Goal: Transaction & Acquisition: Purchase product/service

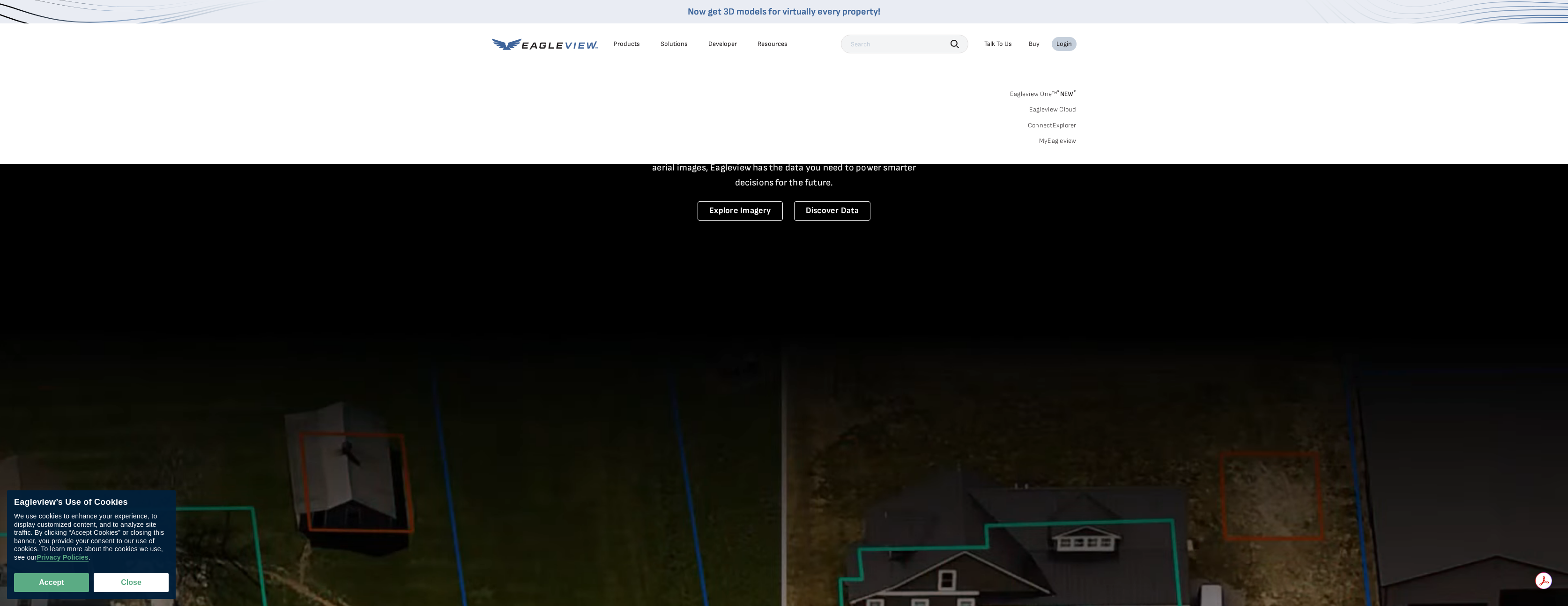
click at [1049, 141] on link "MyEagleview" at bounding box center [1057, 141] width 37 height 9
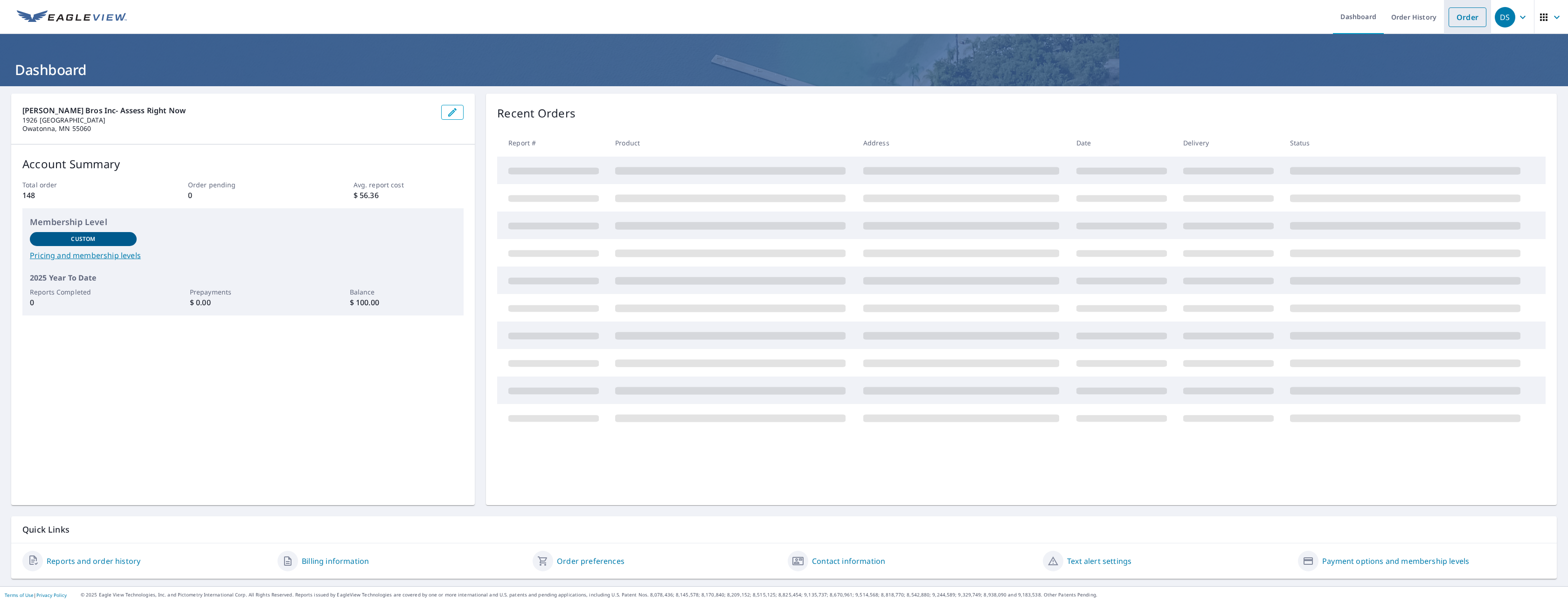
click at [1467, 21] on link "Order" at bounding box center [1468, 17] width 38 height 19
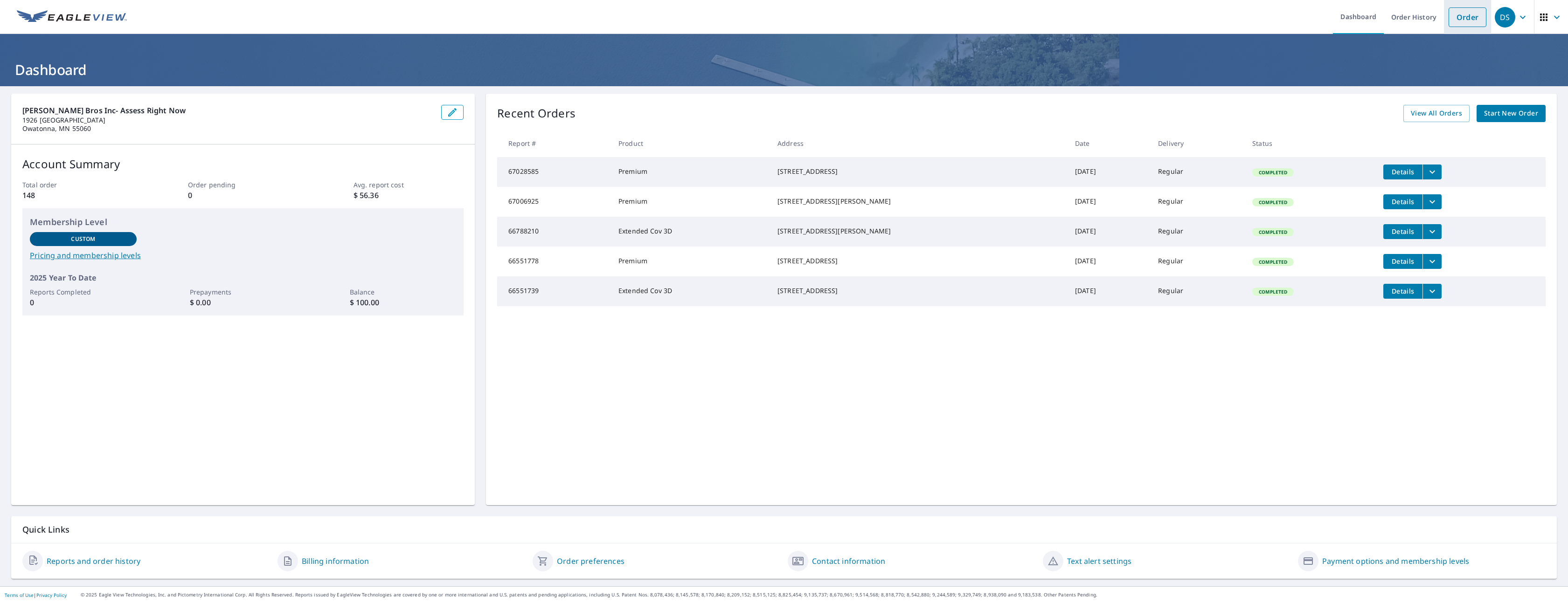
click at [1463, 23] on link "Order" at bounding box center [1468, 17] width 38 height 19
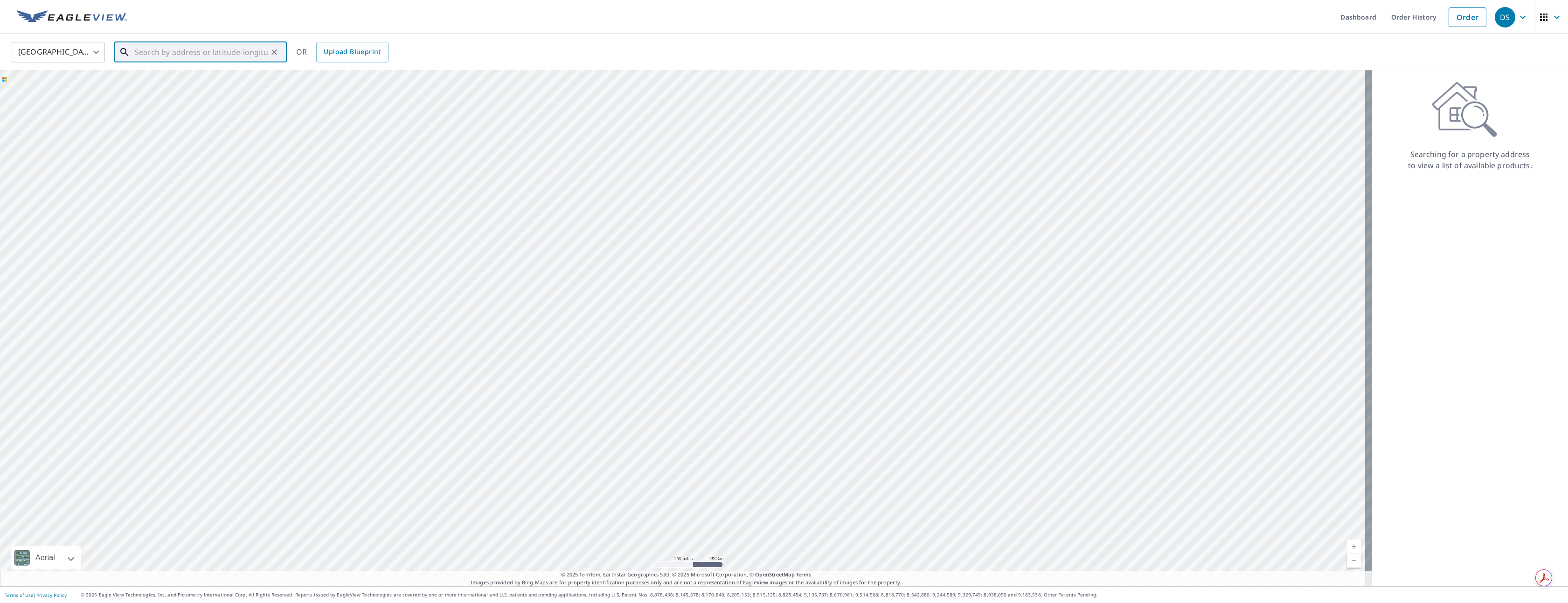
click at [177, 48] on input "text" at bounding box center [201, 52] width 133 height 26
click at [163, 77] on span "[STREET_ADDRESS]" at bounding box center [206, 79] width 147 height 11
type input "[STREET_ADDRESS][PERSON_NAME]"
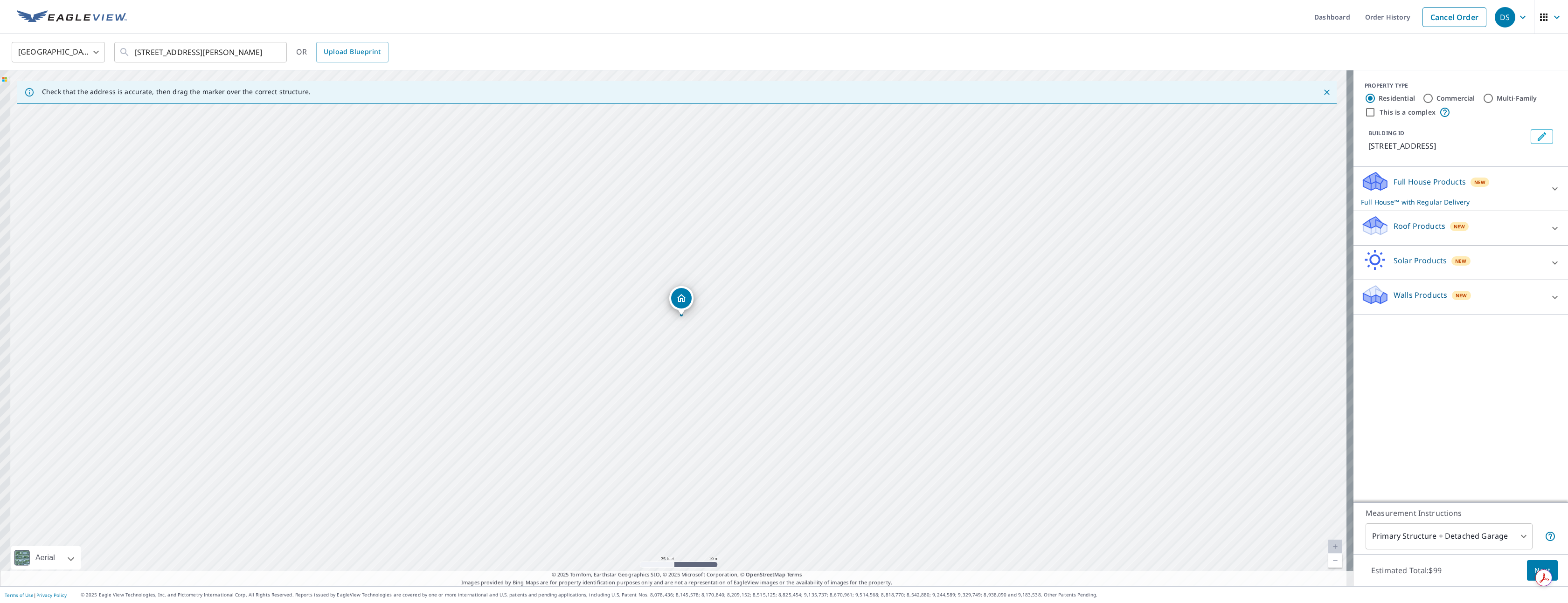
drag, startPoint x: 620, startPoint y: 319, endPoint x: 667, endPoint y: 246, distance: 86.8
click at [667, 246] on div "[STREET_ADDRESS][PERSON_NAME]" at bounding box center [677, 329] width 1354 height 516
drag, startPoint x: 713, startPoint y: 270, endPoint x: 677, endPoint y: 332, distance: 71.7
click at [677, 333] on div "[STREET_ADDRESS][PERSON_NAME]" at bounding box center [677, 329] width 1354 height 516
drag, startPoint x: 676, startPoint y: 316, endPoint x: 621, endPoint y: 462, distance: 156.0
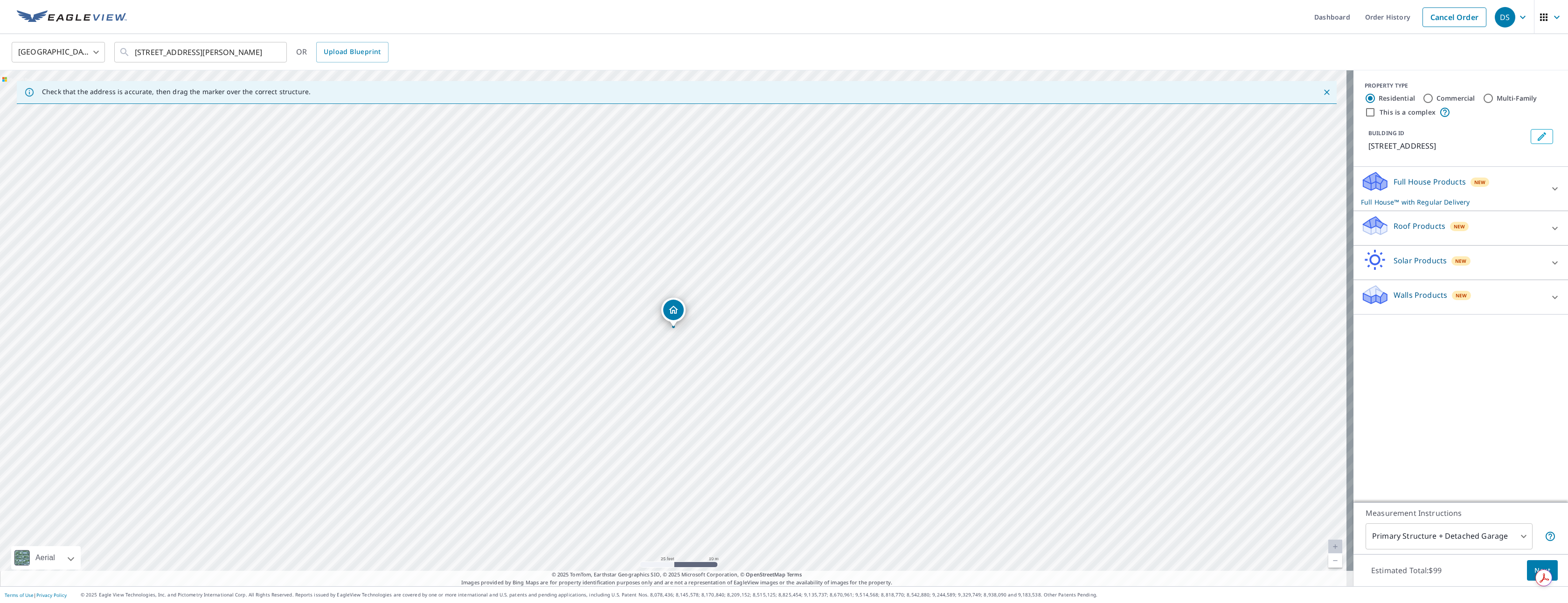
drag, startPoint x: 1407, startPoint y: 225, endPoint x: 1409, endPoint y: 237, distance: 12.2
click at [1407, 225] on p "Roof Products" at bounding box center [1419, 226] width 52 height 11
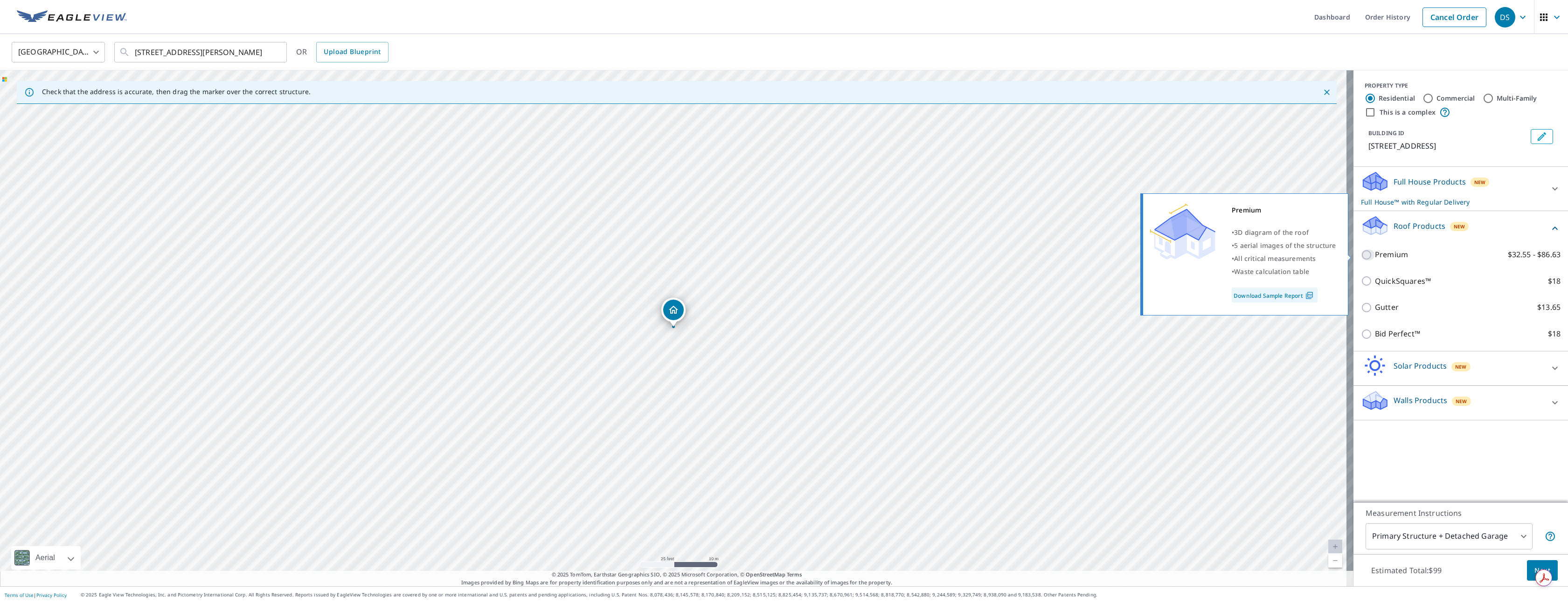
click at [1361, 257] on input "Premium $32.55 - $86.63" at bounding box center [1368, 255] width 14 height 11
checkbox input "true"
checkbox input "false"
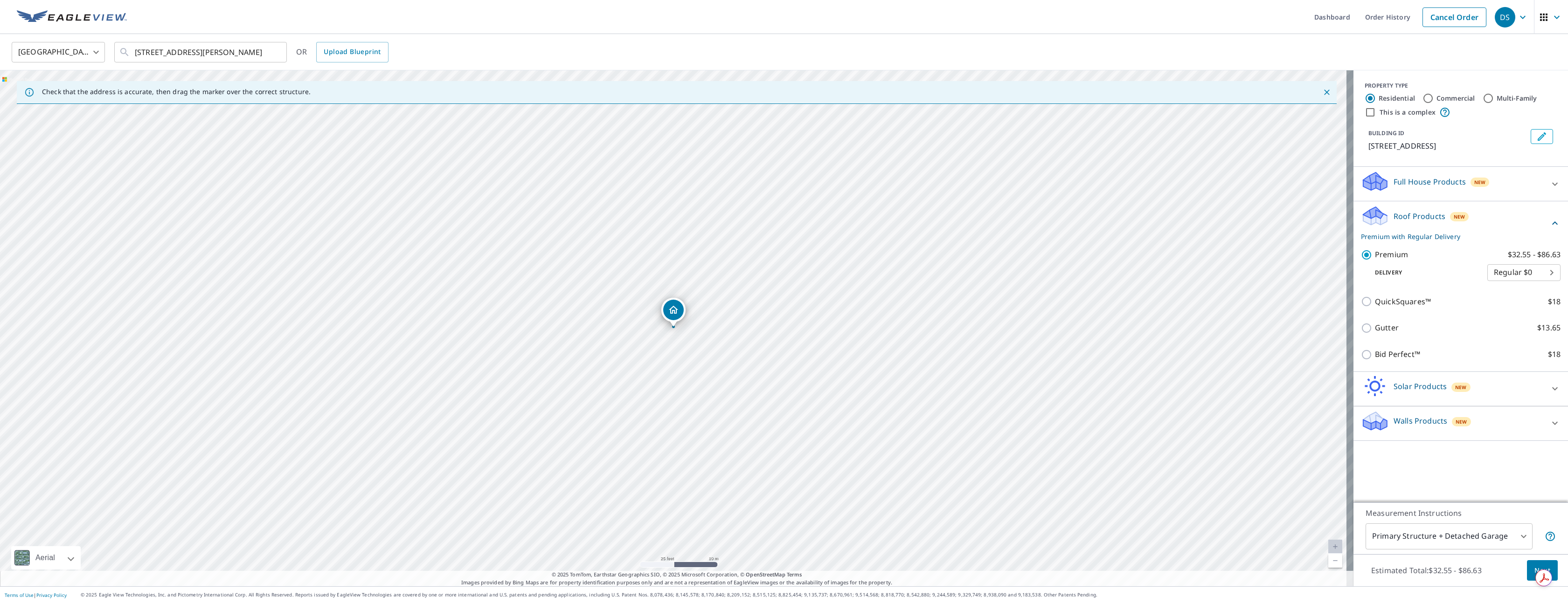
click at [1527, 570] on button "Next" at bounding box center [1542, 571] width 31 height 21
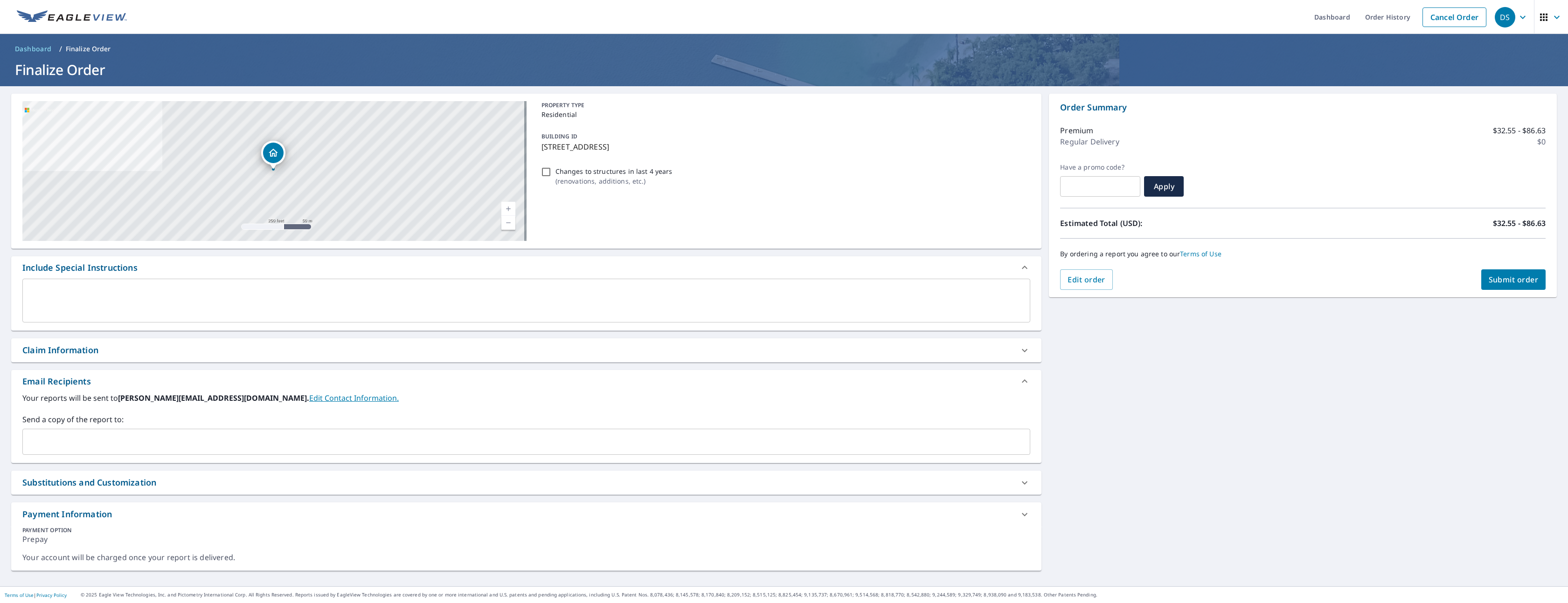
click at [105, 447] on input "text" at bounding box center [519, 442] width 985 height 18
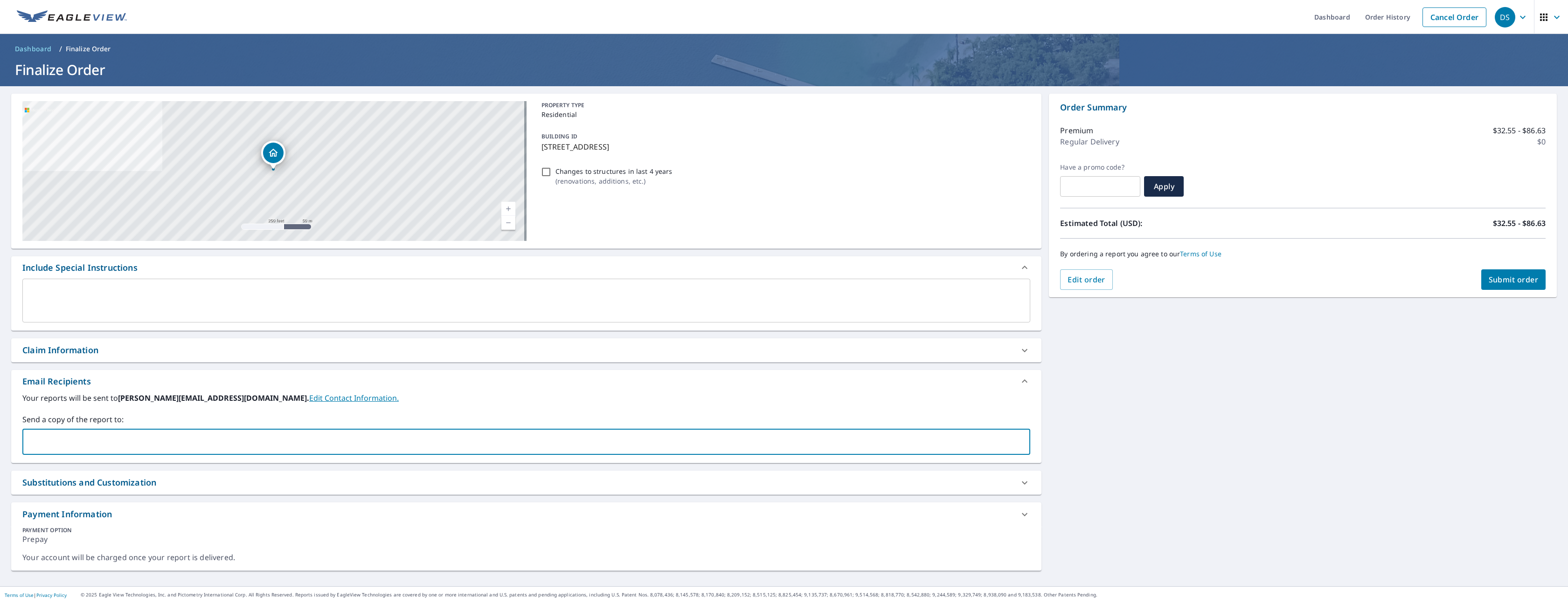
type input "derek@skluzacekbros.com"
click at [1505, 279] on span "Submit order" at bounding box center [1514, 279] width 50 height 10
